Goal: Navigation & Orientation: Find specific page/section

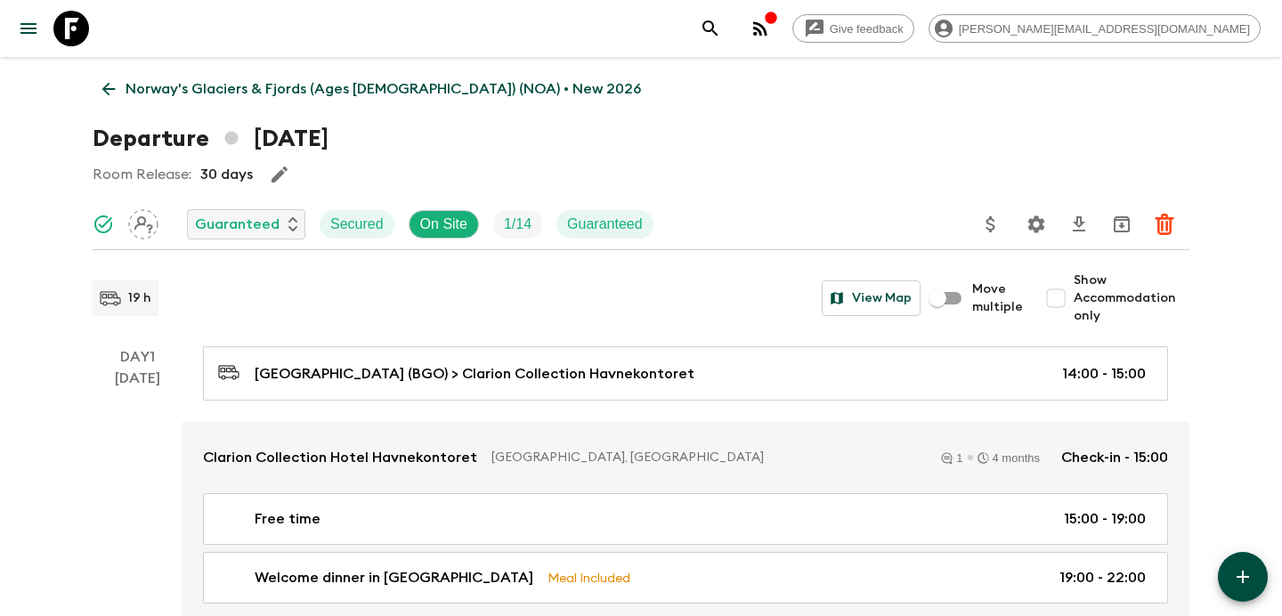
click at [757, 32] on circle "button" at bounding box center [755, 34] width 4 height 4
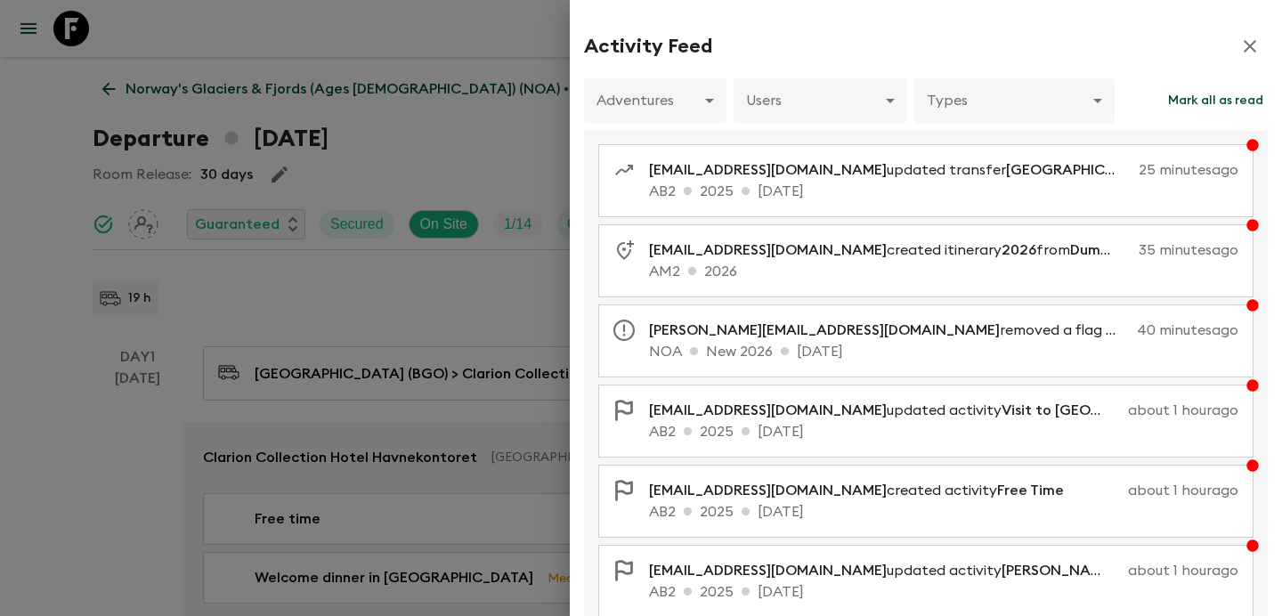
click at [498, 101] on div at bounding box center [641, 308] width 1282 height 616
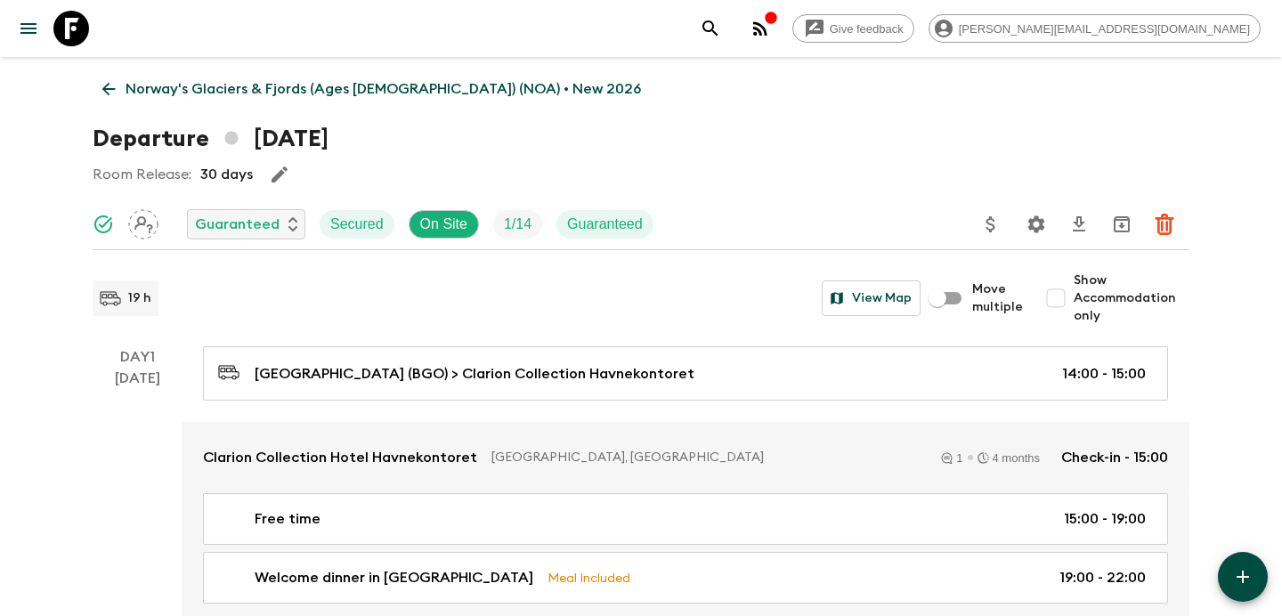
click at [424, 87] on p "Norway's Glaciers & Fjords (Ages [DEMOGRAPHIC_DATA]) (NOA) • New 2026" at bounding box center [384, 88] width 516 height 21
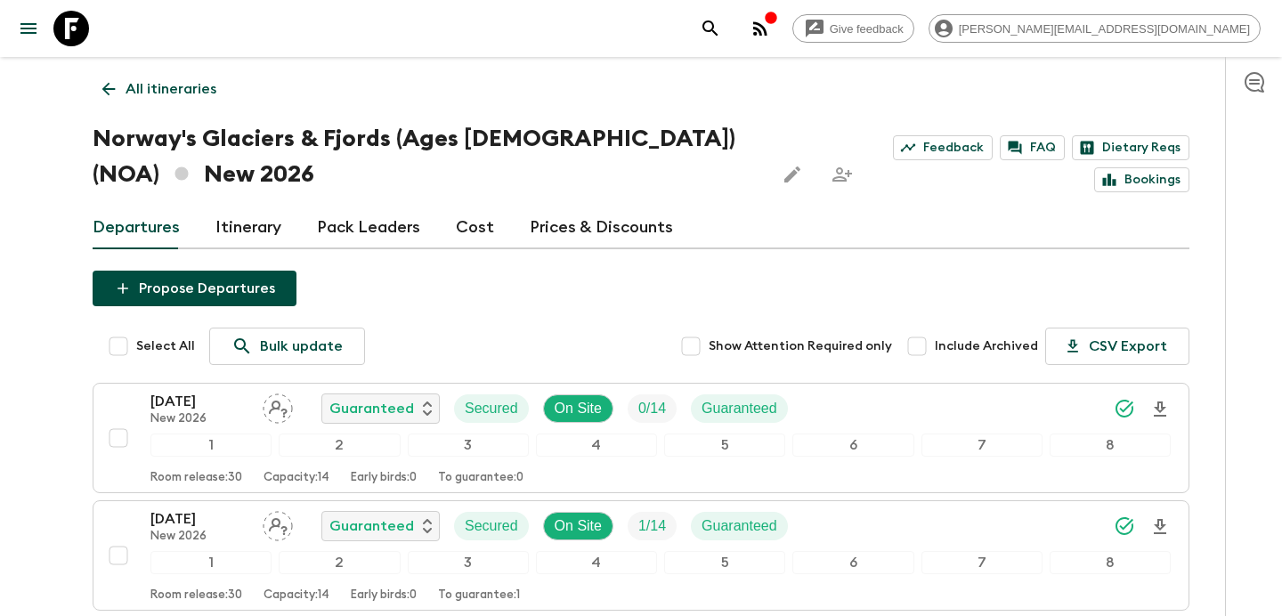
click at [186, 94] on p "All itineraries" at bounding box center [171, 88] width 91 height 21
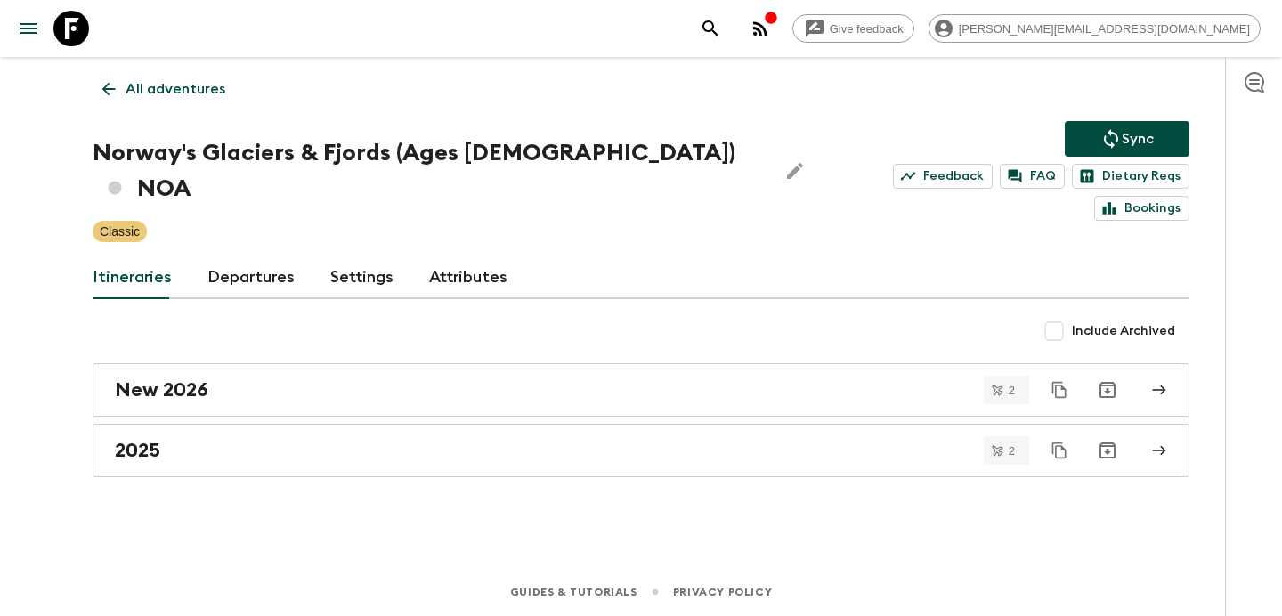
click at [186, 94] on p "All adventures" at bounding box center [176, 88] width 100 height 21
